Goal: Information Seeking & Learning: Learn about a topic

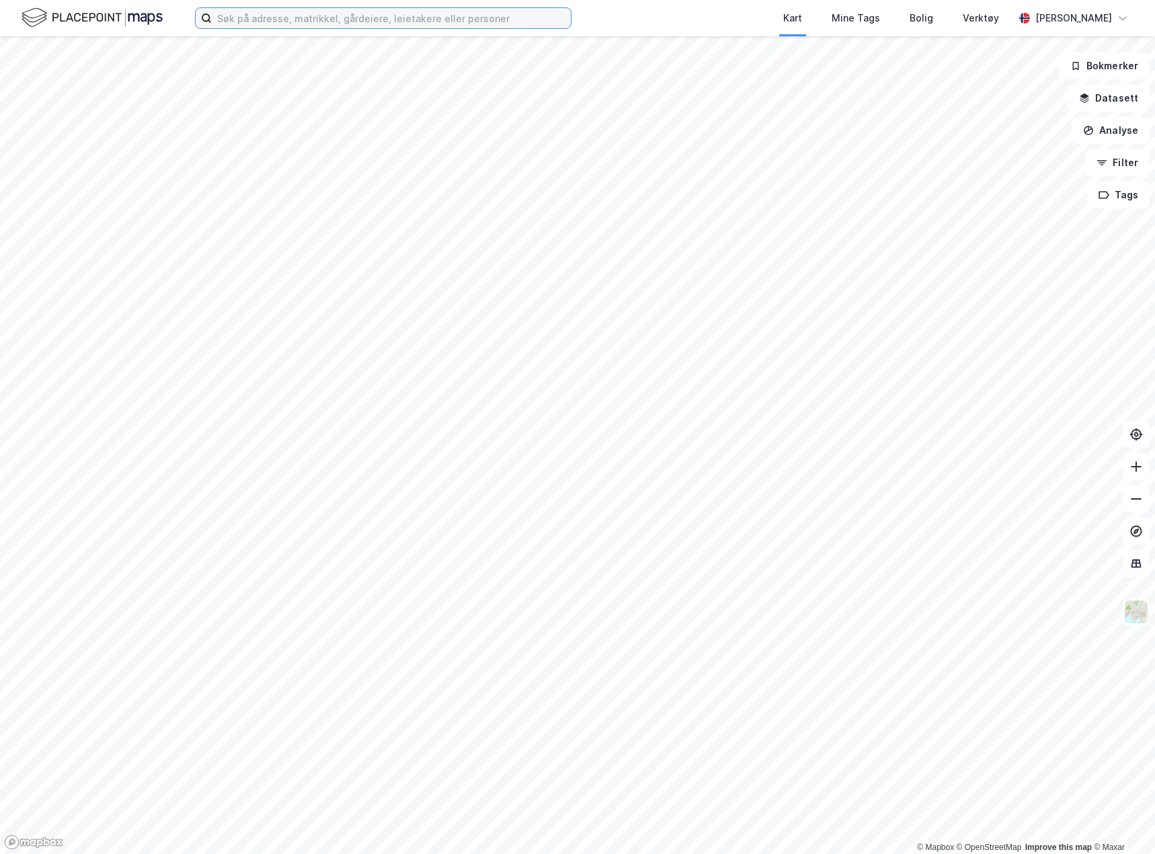
click at [258, 16] on input at bounding box center [391, 18] width 359 height 20
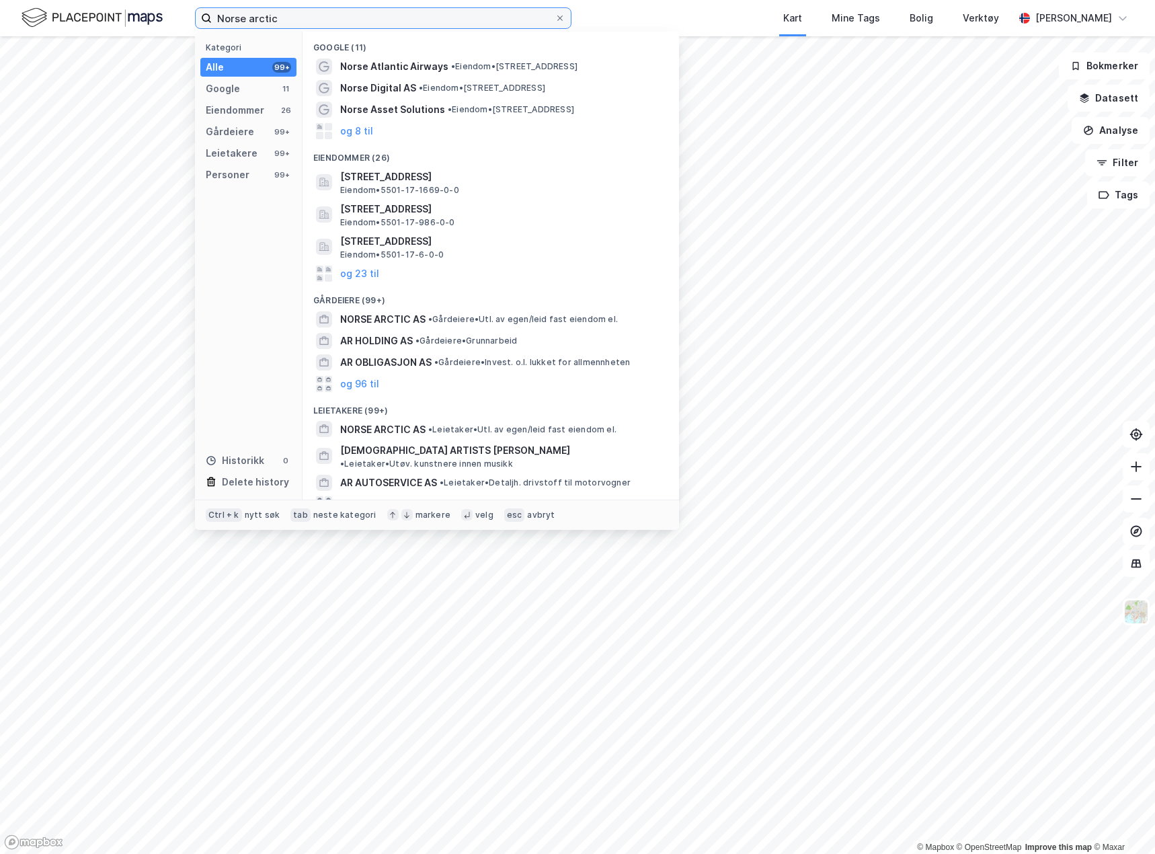
type input "Norse arctic"
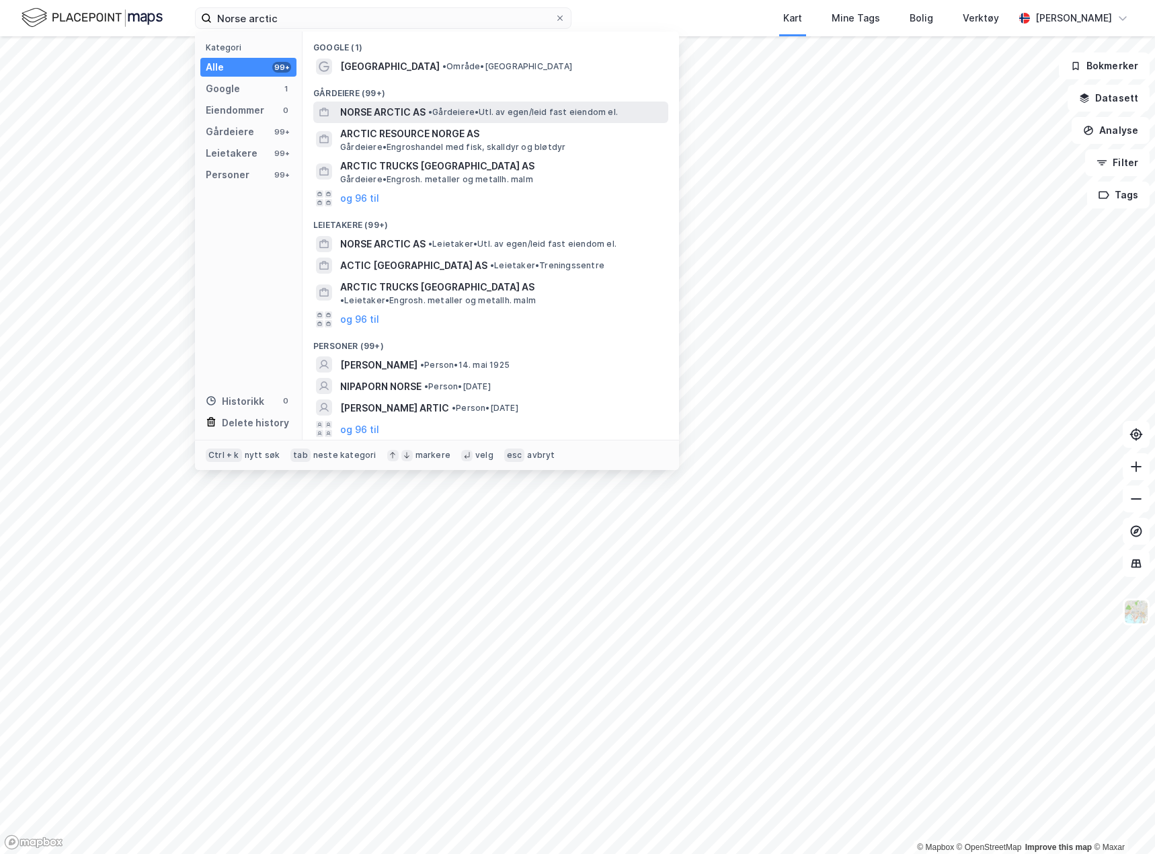
click at [471, 112] on span "• Gårdeiere • Utl. av egen/leid fast eiendom el." at bounding box center [523, 112] width 190 height 11
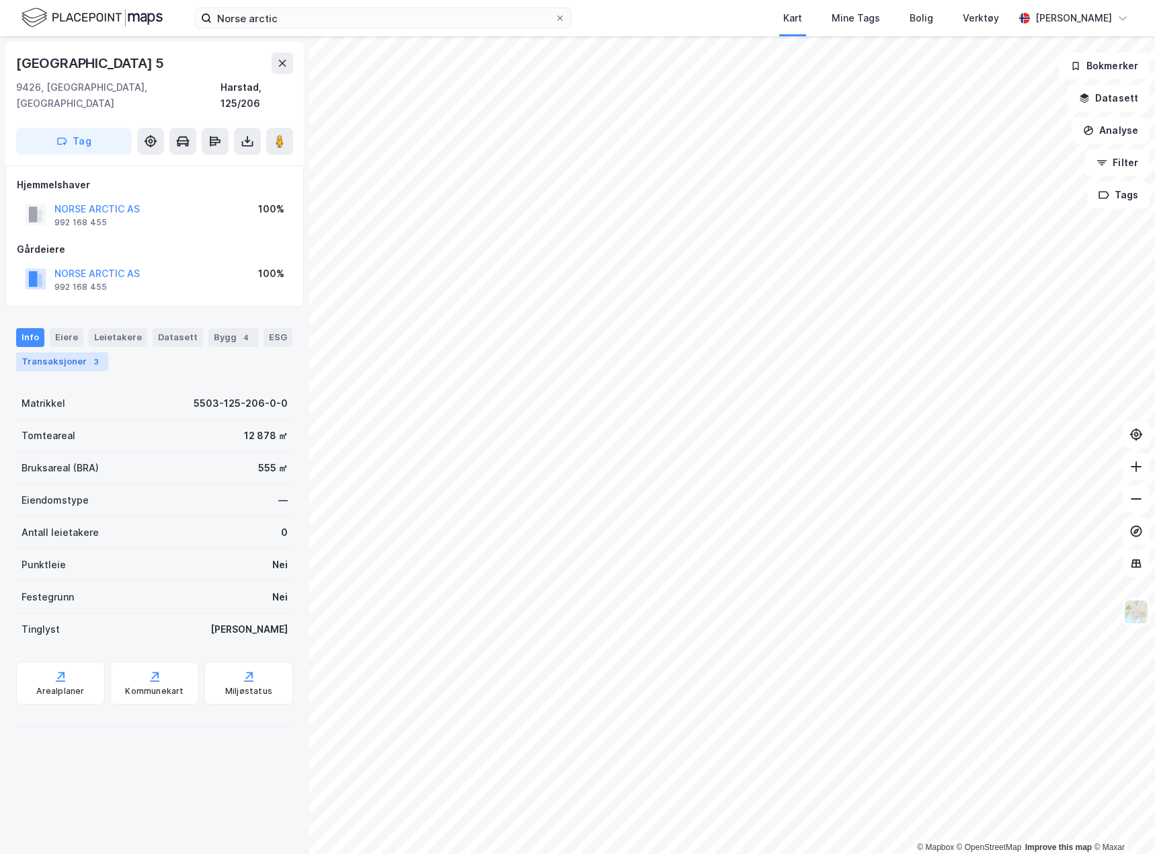
click at [79, 352] on div "Transaksjoner 3" at bounding box center [62, 361] width 92 height 19
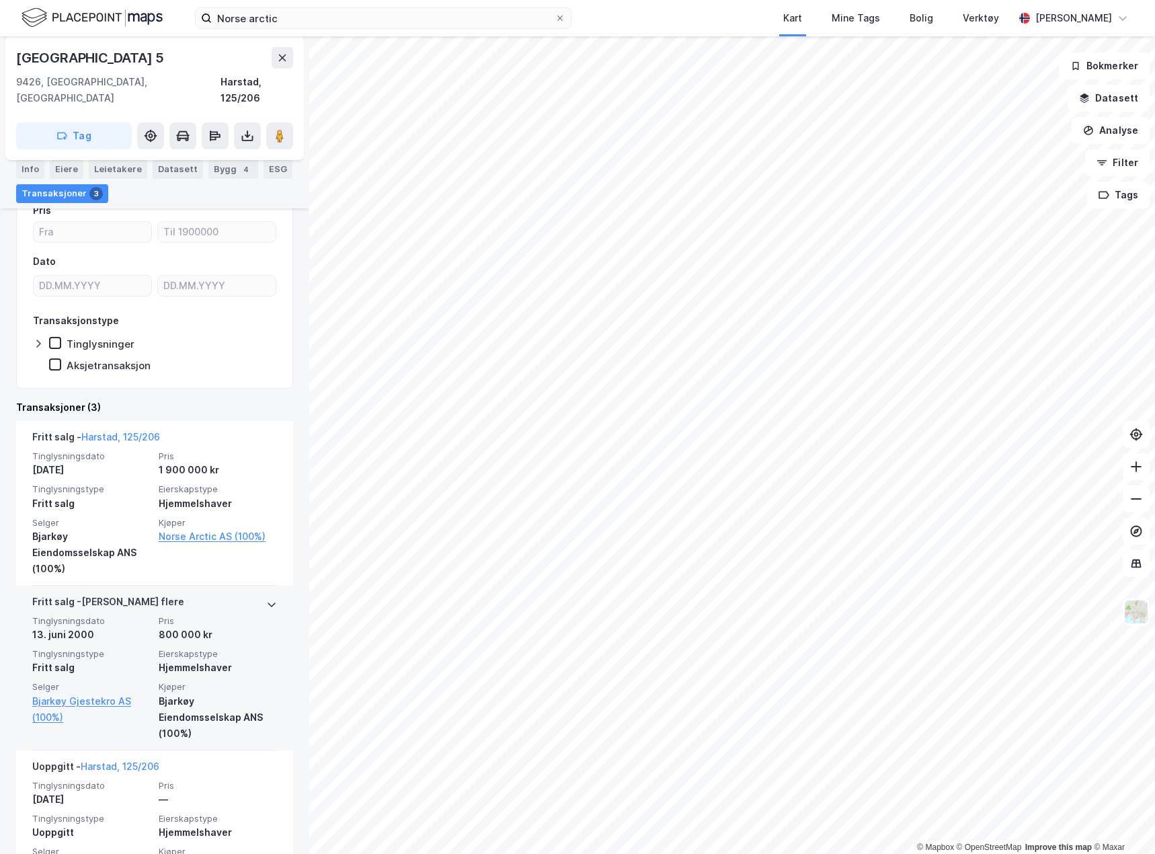
scroll to position [246, 0]
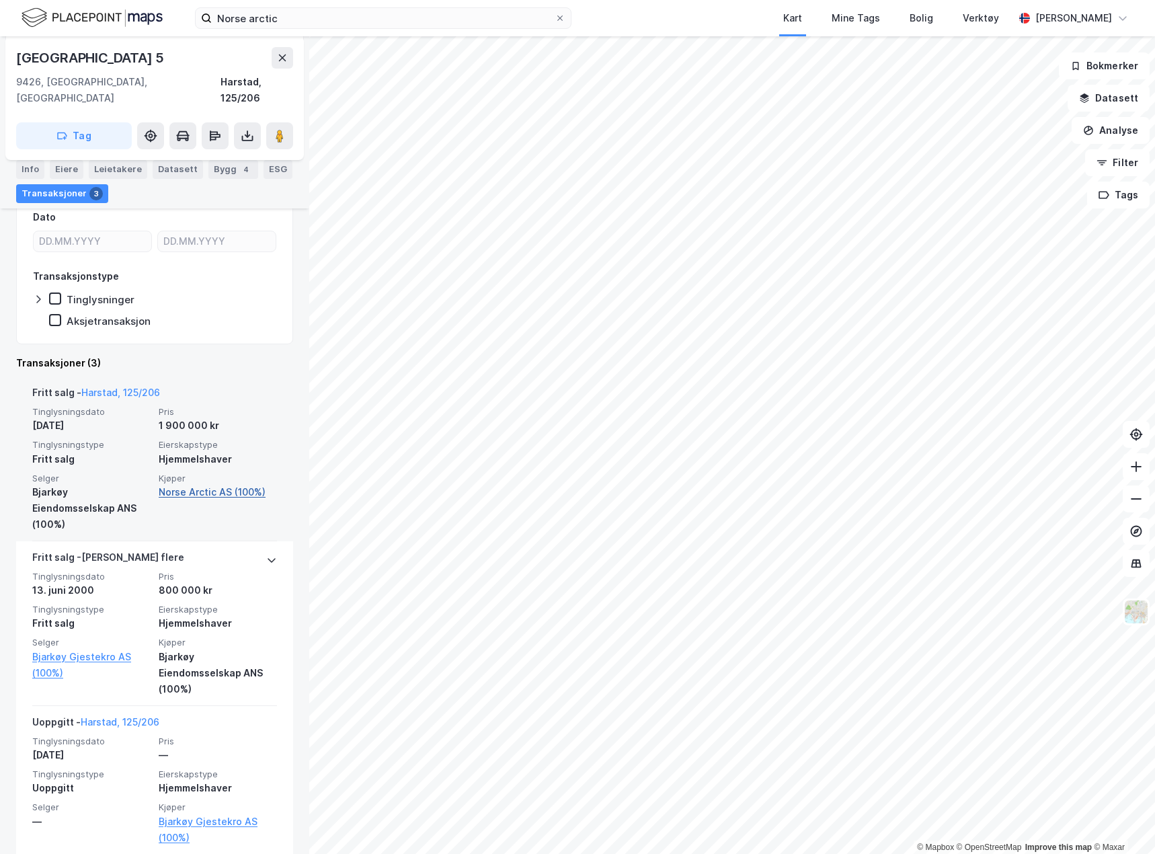
click at [223, 484] on link "Norse Arctic AS (100%)" at bounding box center [218, 492] width 118 height 16
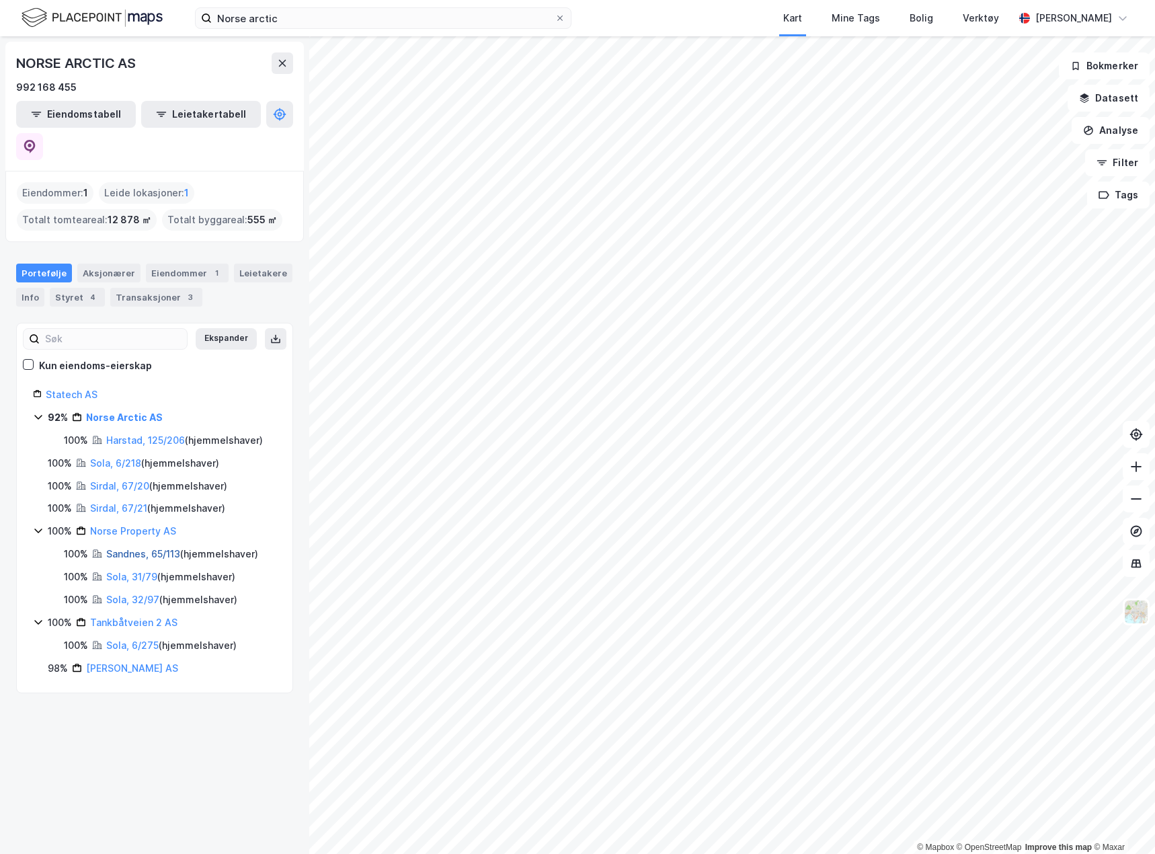
click at [127, 548] on link "Sandnes, 65/113" at bounding box center [143, 553] width 74 height 11
click at [126, 662] on link "Bjarkøy Brygge AS" at bounding box center [132, 667] width 92 height 11
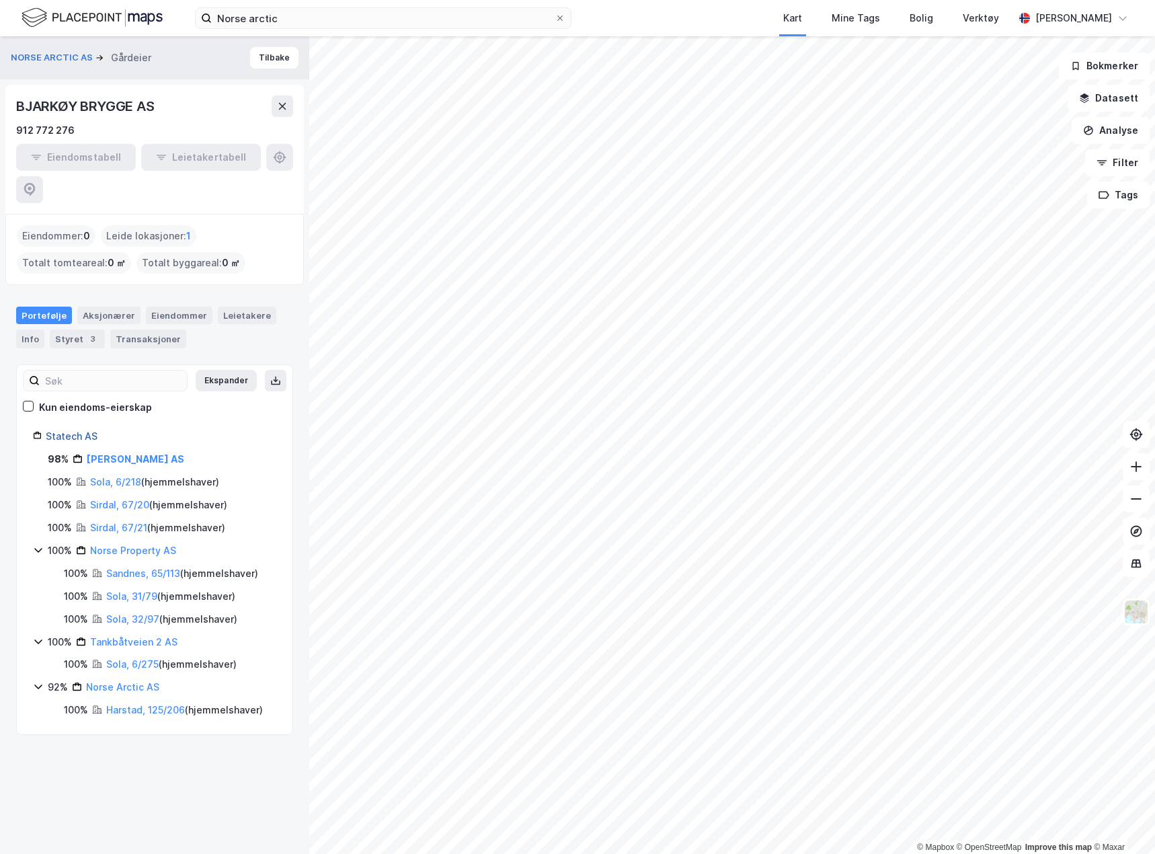
click at [80, 430] on link "Statech AS" at bounding box center [72, 435] width 52 height 11
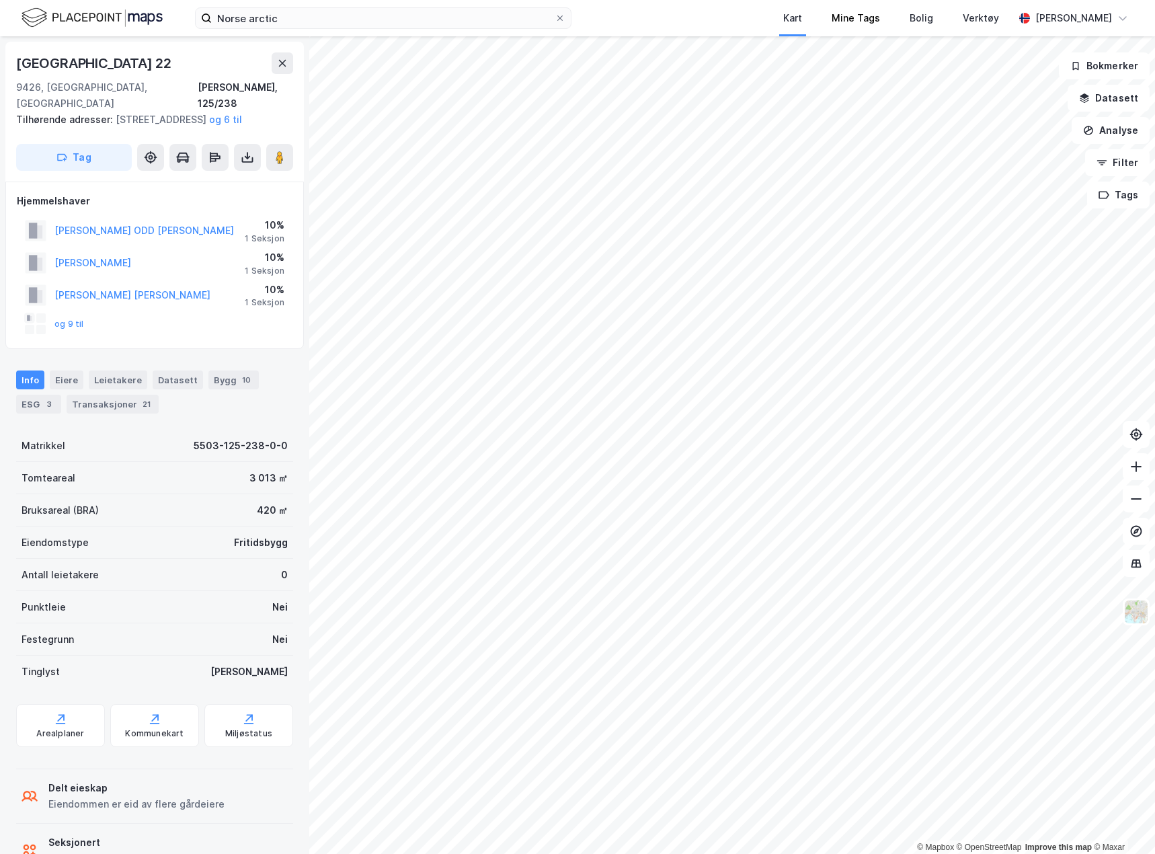
scroll to position [46, 0]
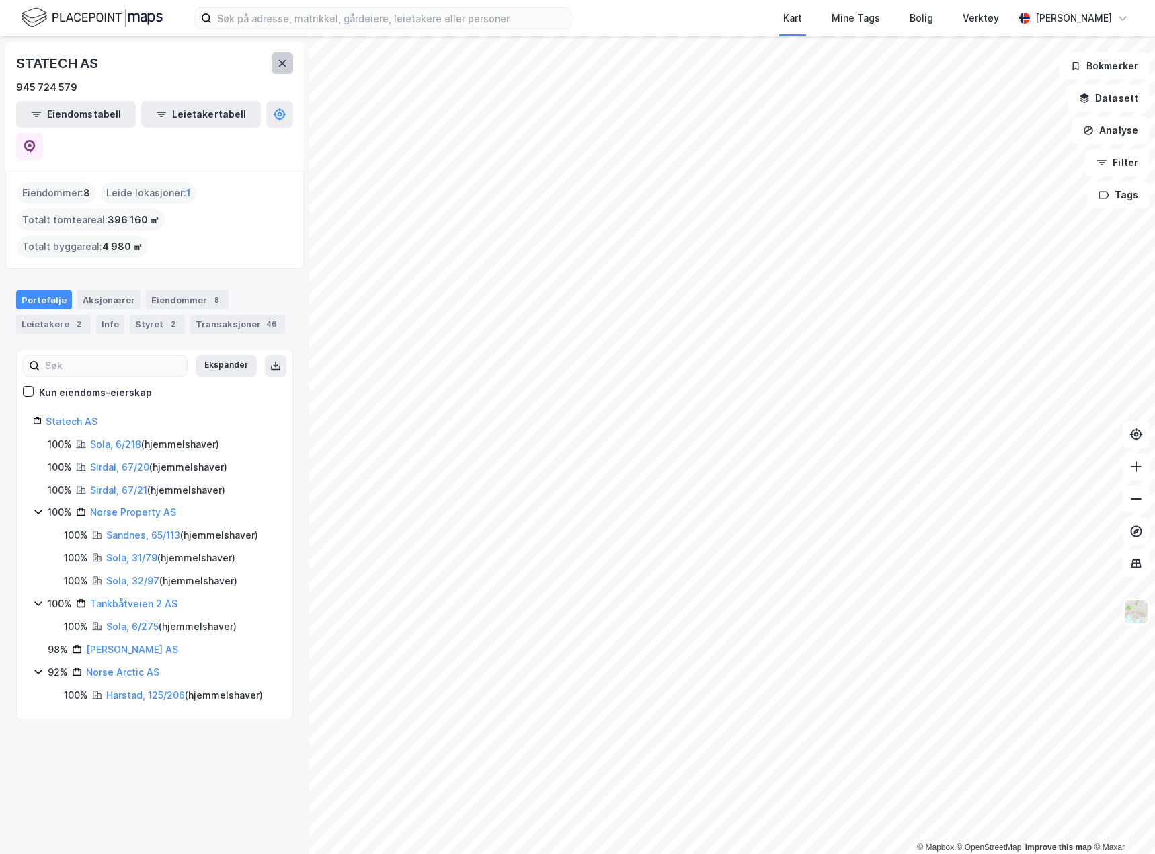
click at [280, 70] on button at bounding box center [283, 63] width 22 height 22
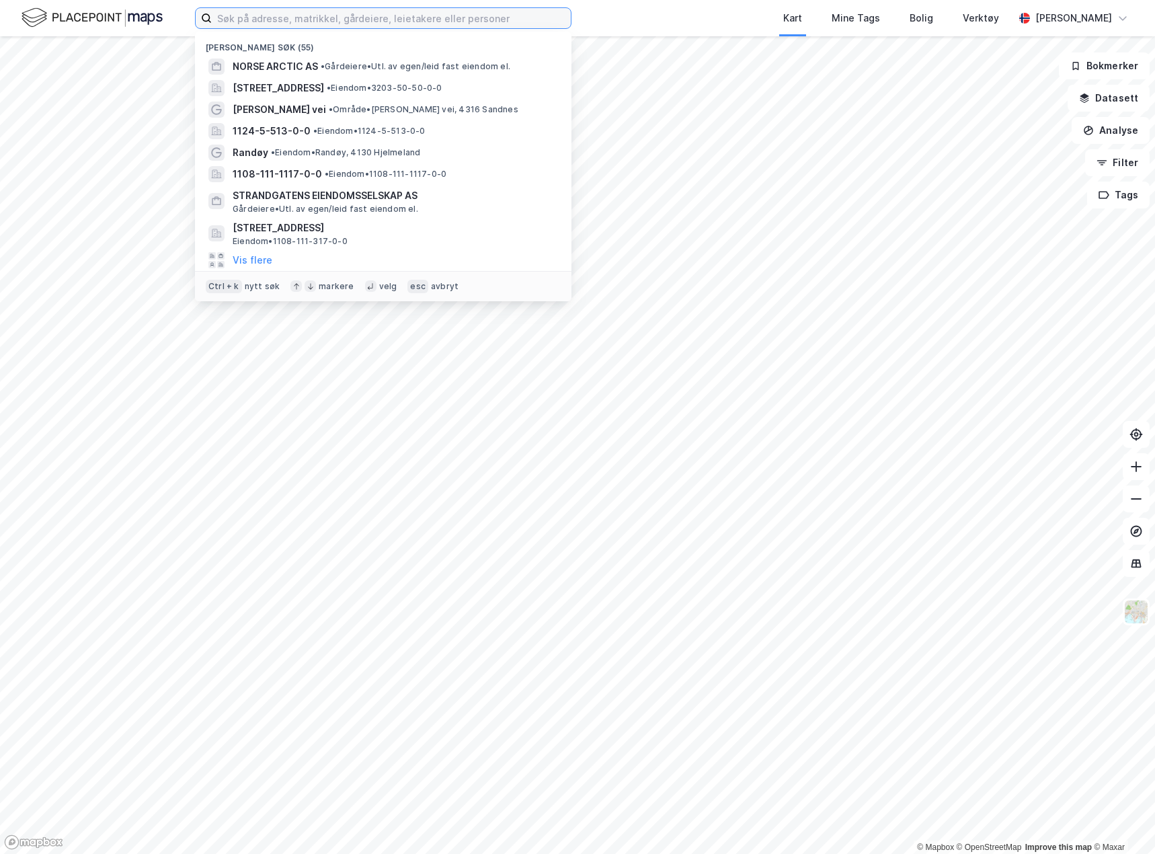
click at [375, 24] on input at bounding box center [391, 18] width 359 height 20
paste input "Sundsvollveien 140"
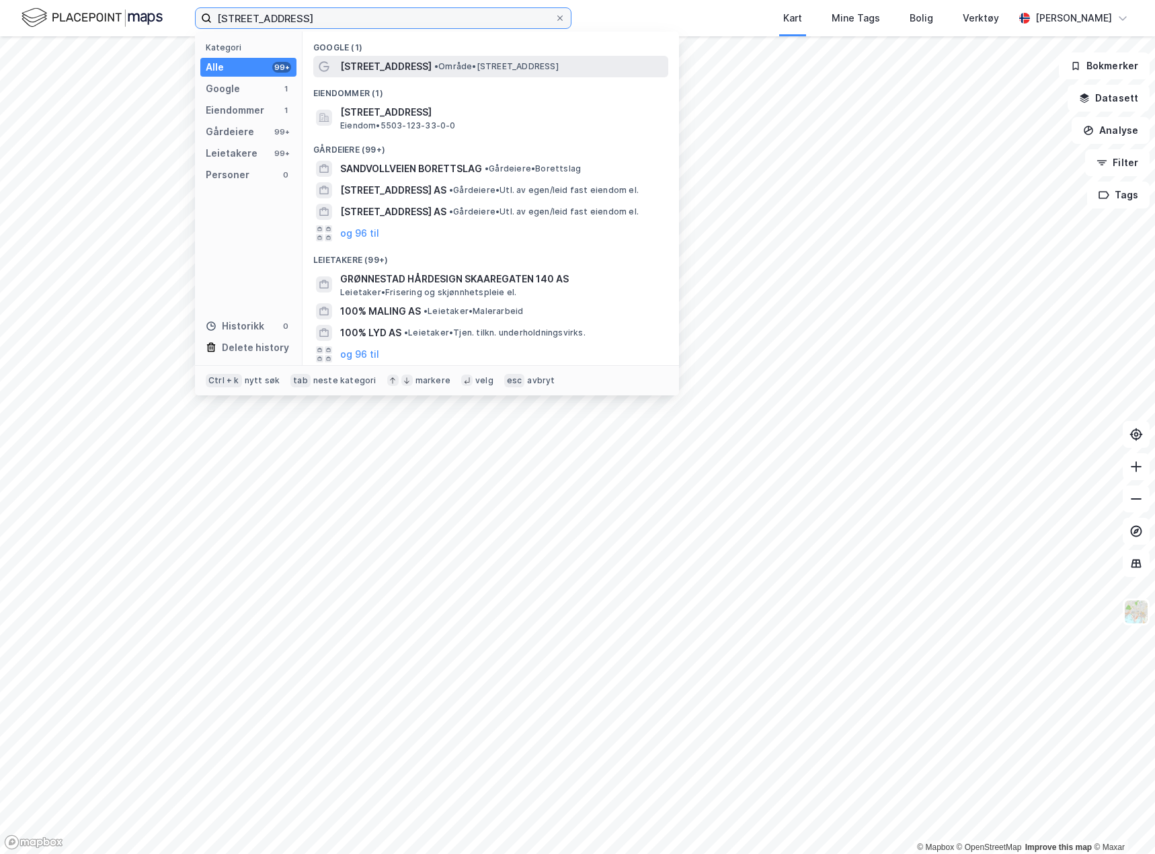
type input "Sundsvollveien 140"
click at [455, 62] on span "• Område • Sundsvollveien 140, 9426 Bjarkøy" at bounding box center [496, 66] width 124 height 11
